Goal: Information Seeking & Learning: Learn about a topic

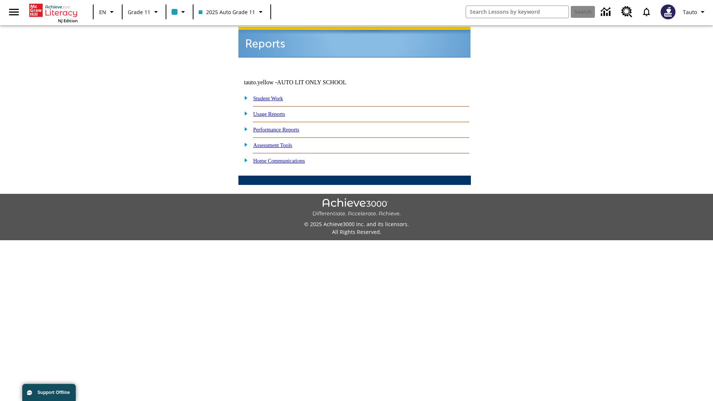
click at [274, 111] on link "Usage Reports" at bounding box center [269, 114] width 32 height 6
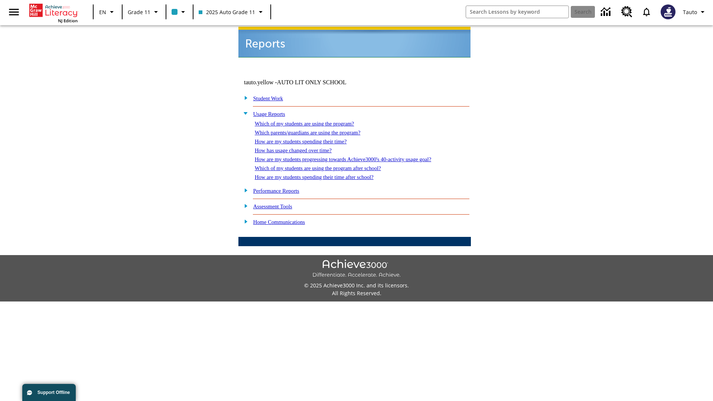
click at [312, 121] on link "Which of my students are using the program?" at bounding box center [304, 124] width 99 height 6
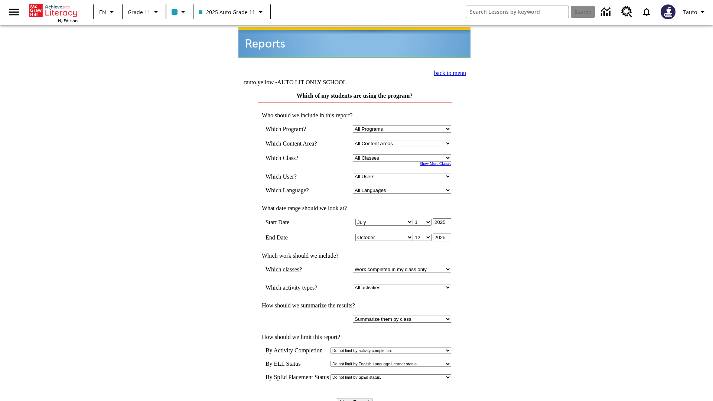
click at [355, 398] on input "View Report" at bounding box center [355, 402] width 36 height 8
click at [448, 72] on link "back to menu" at bounding box center [450, 73] width 32 height 6
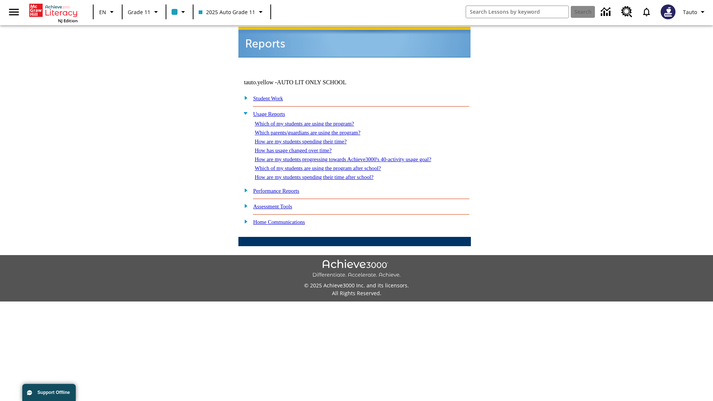
click at [308, 139] on link "How are my students spending their time?" at bounding box center [301, 142] width 92 height 6
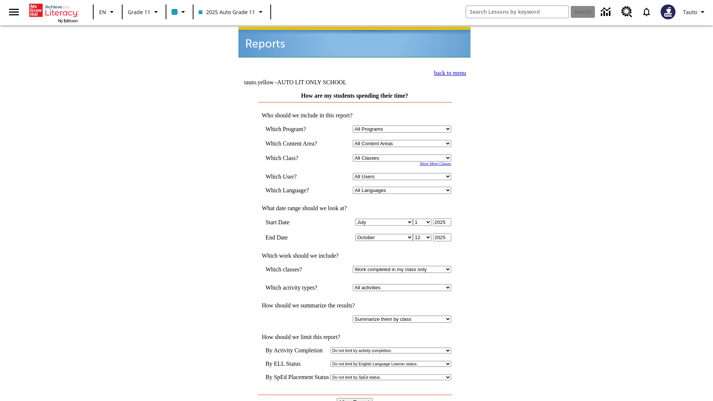
click at [355, 398] on input "View Report" at bounding box center [355, 402] width 36 height 8
click at [448, 72] on link "back to menu" at bounding box center [450, 73] width 32 height 6
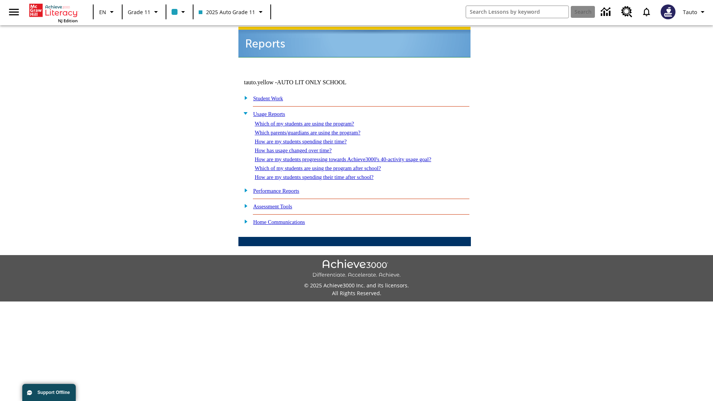
click at [323, 174] on link "How are my students spending their time after school?" at bounding box center [314, 177] width 119 height 6
